Goal: Check status

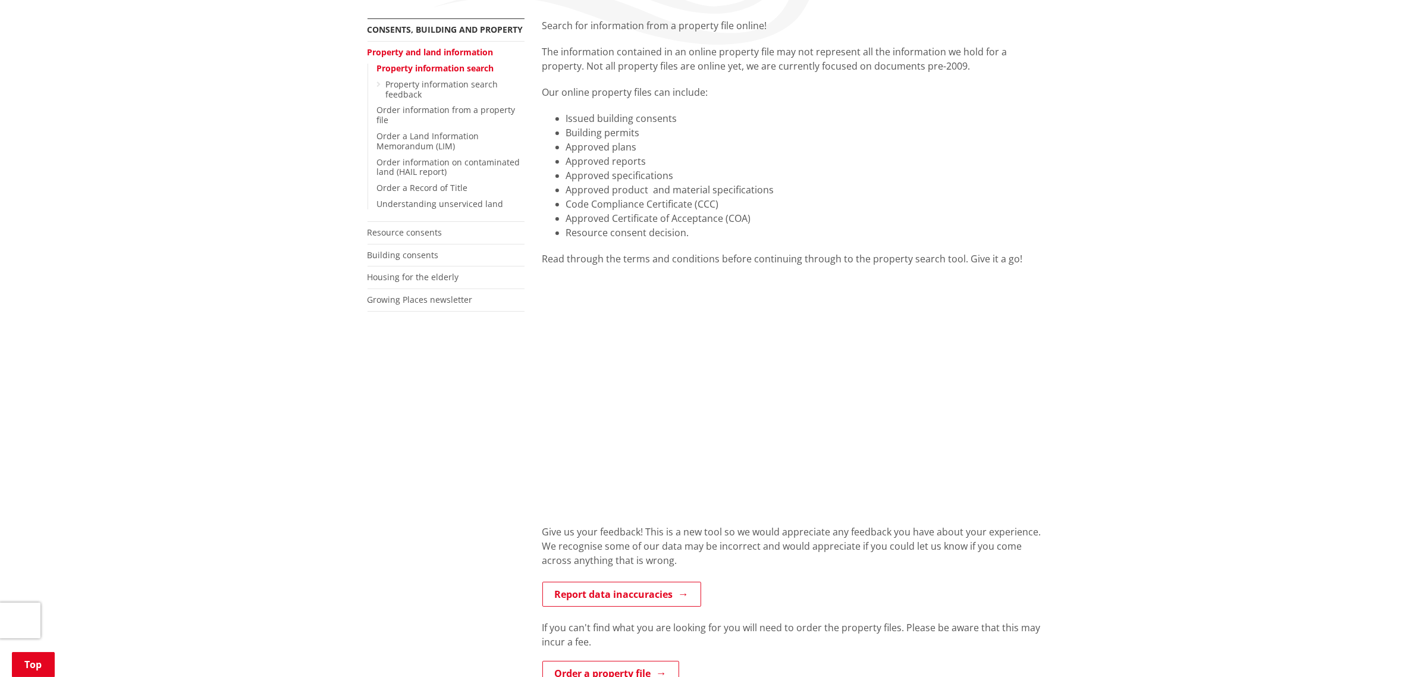
scroll to position [223, 0]
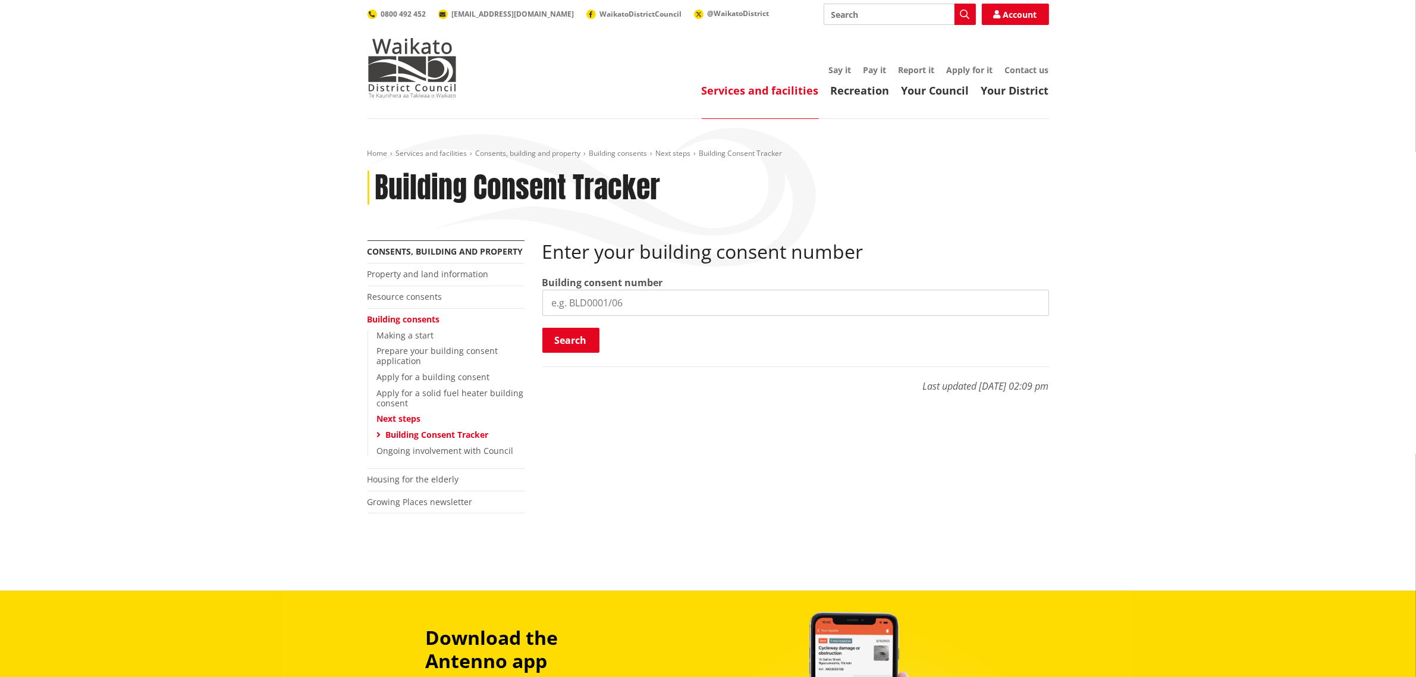
drag, startPoint x: 591, startPoint y: 316, endPoint x: 619, endPoint y: 296, distance: 34.5
click at [591, 316] on div "Enter your building consent number Building consent number Search Searching..." at bounding box center [795, 297] width 507 height 114
click at [619, 296] on input "search" at bounding box center [795, 303] width 507 height 26
paste input "BLD0290/26"
type input "BLD0290/26"
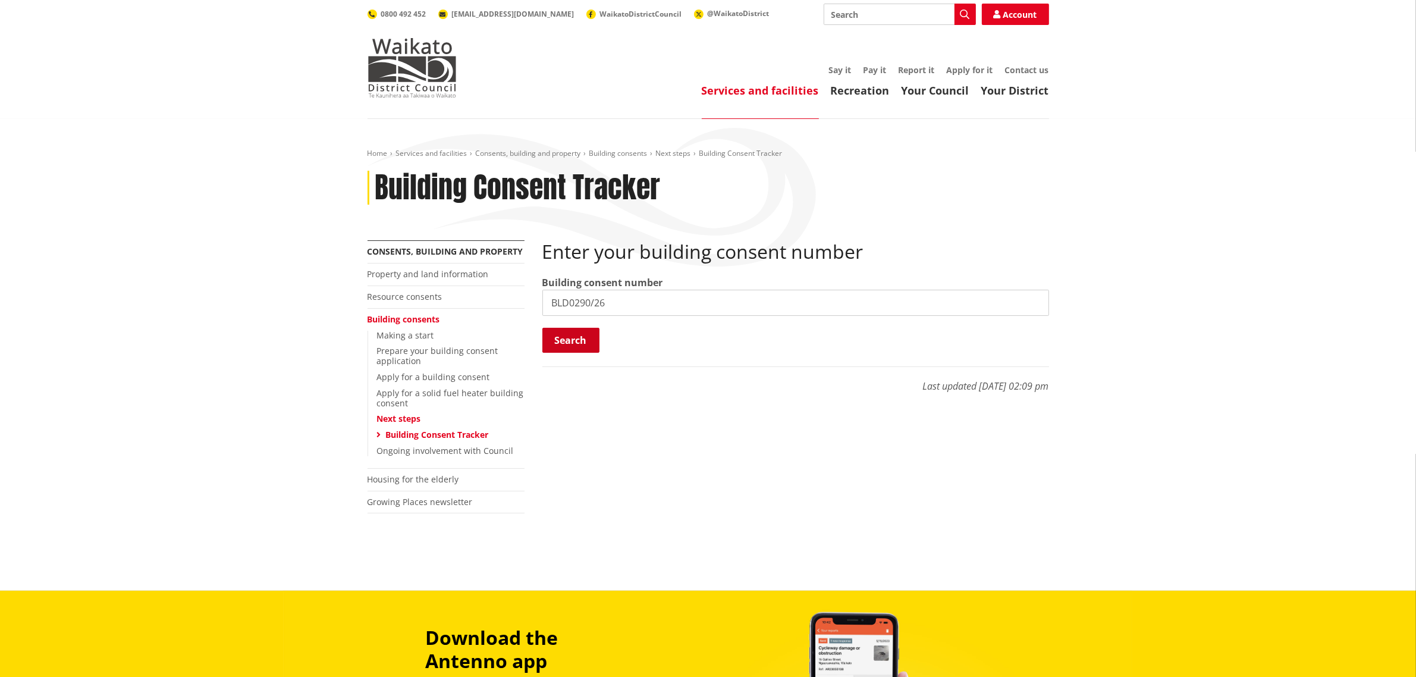
click at [588, 334] on button "Search" at bounding box center [570, 340] width 57 height 25
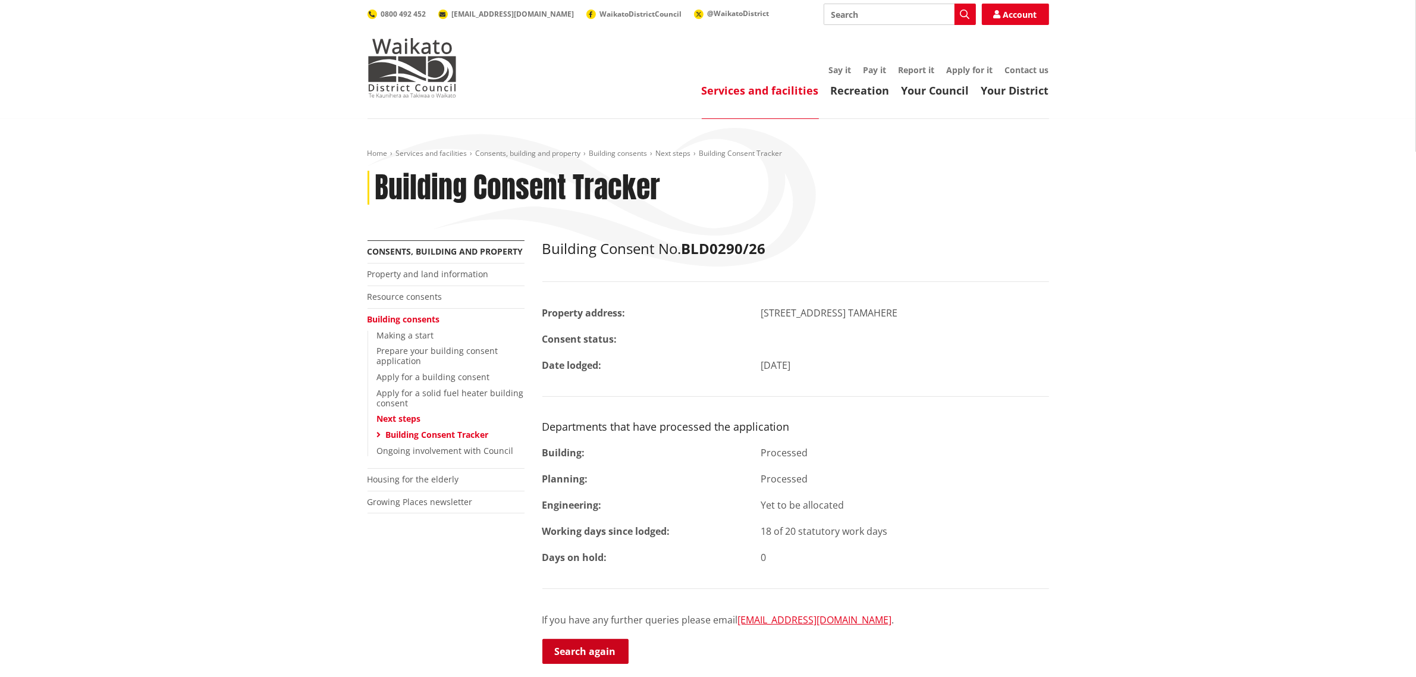
click at [575, 656] on link "Search again" at bounding box center [585, 651] width 86 height 25
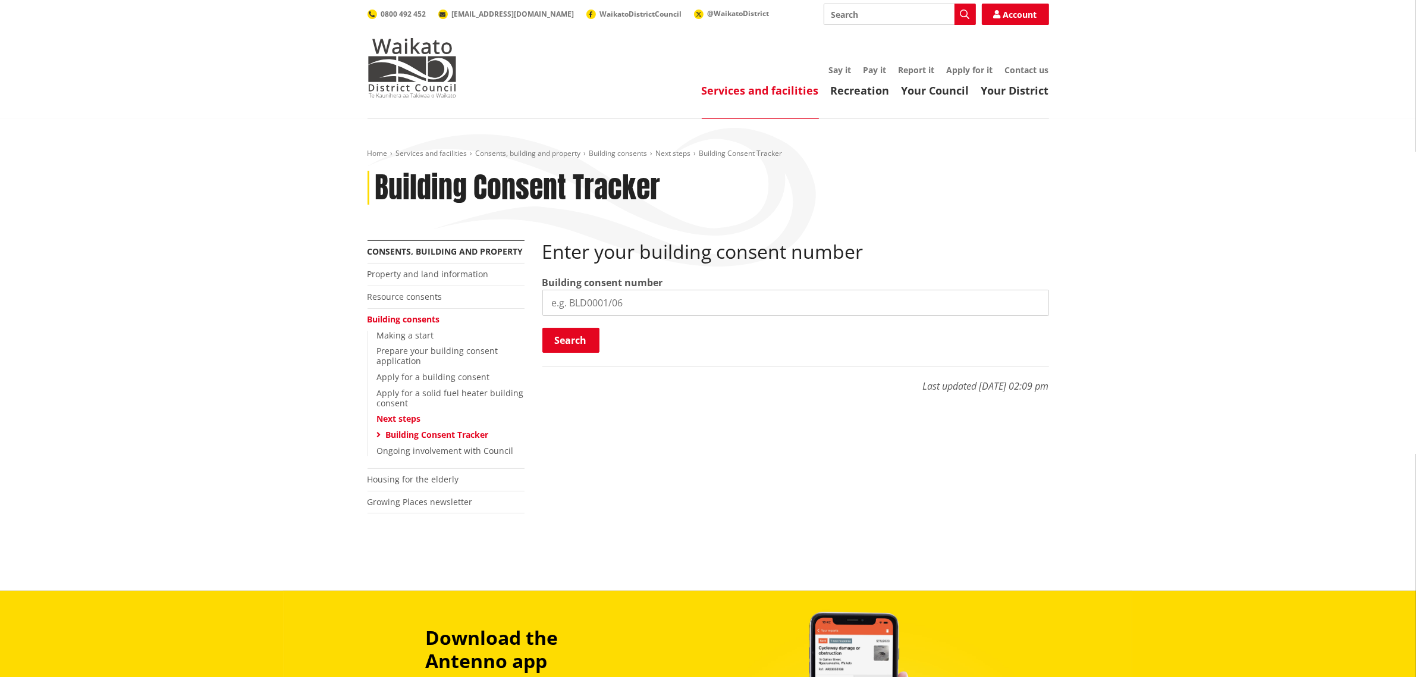
click at [582, 303] on input "search" at bounding box center [795, 303] width 507 height 26
paste input "BLD0305/26"
type input "BLD0305/26"
click at [569, 340] on button "Search" at bounding box center [570, 340] width 57 height 25
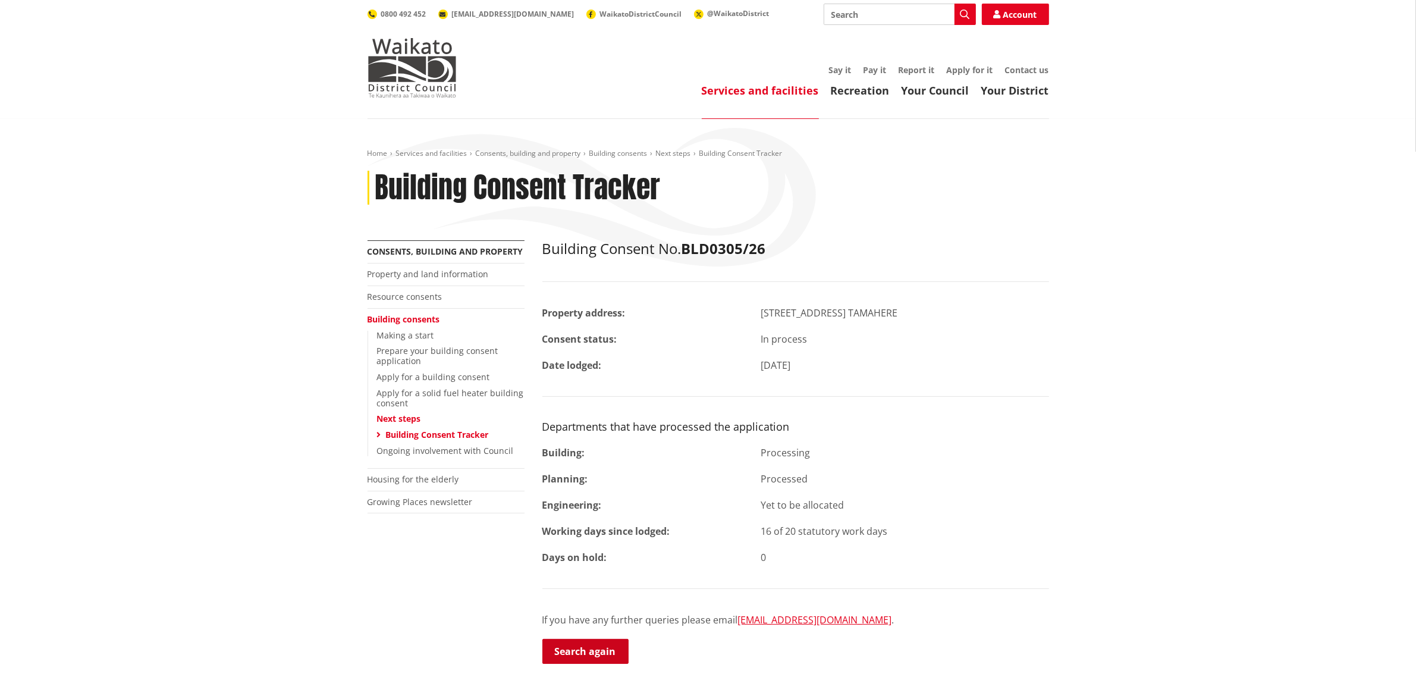
click at [593, 643] on link "Search again" at bounding box center [585, 651] width 86 height 25
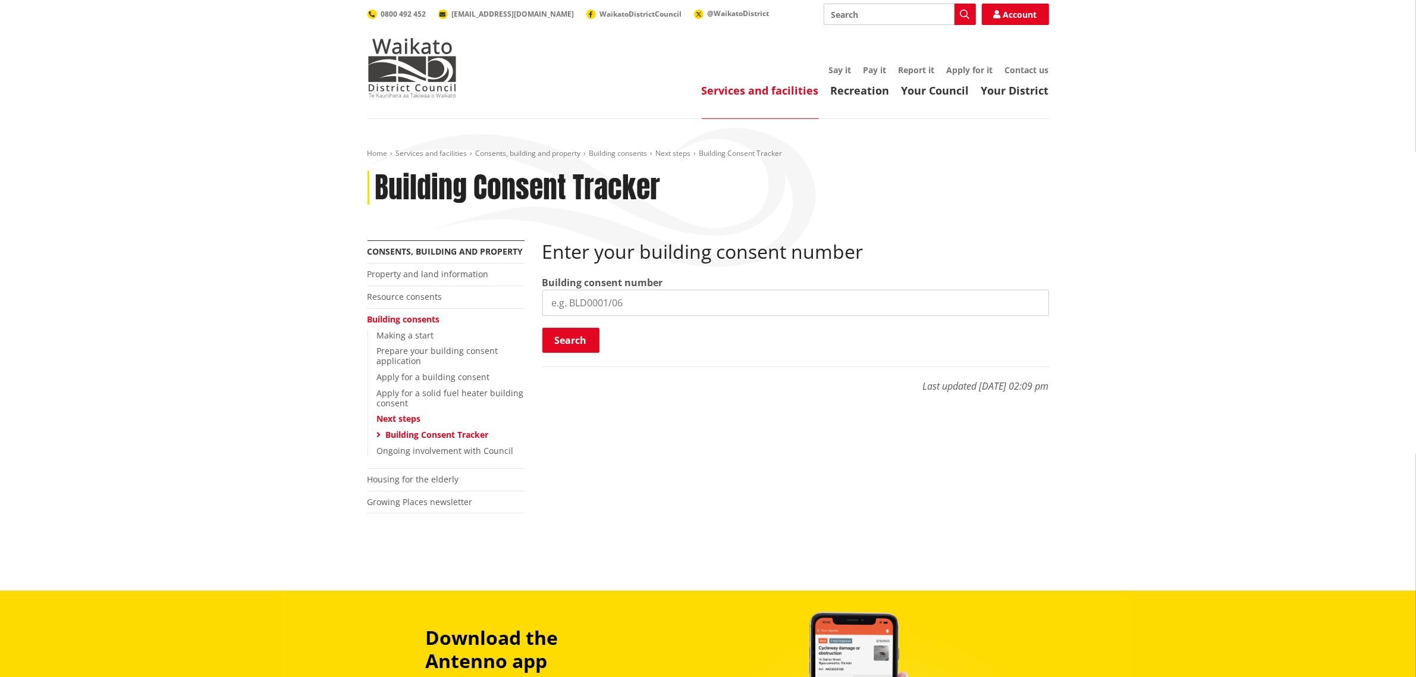
click at [592, 286] on label "Building consent number" at bounding box center [602, 282] width 121 height 14
click at [607, 297] on input "search" at bounding box center [795, 303] width 507 height 26
paste input "BLD0318/26"
type input "BLD0318/26"
click at [587, 346] on button "Search" at bounding box center [570, 340] width 57 height 25
